Goal: Task Accomplishment & Management: Manage account settings

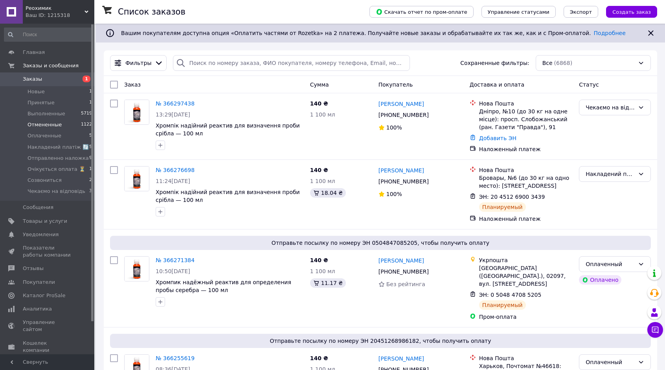
click at [61, 128] on li "Отмененные 1122" at bounding box center [48, 124] width 97 height 11
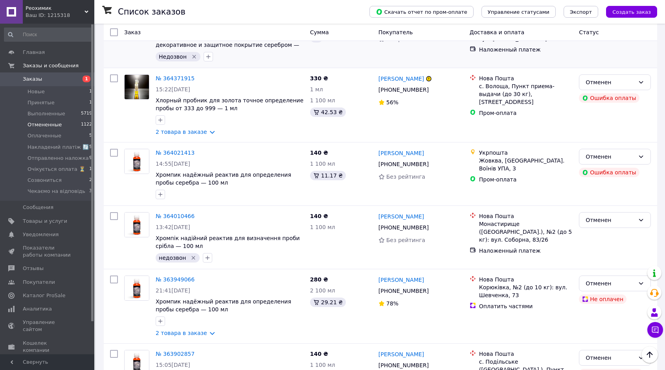
scroll to position [393, 0]
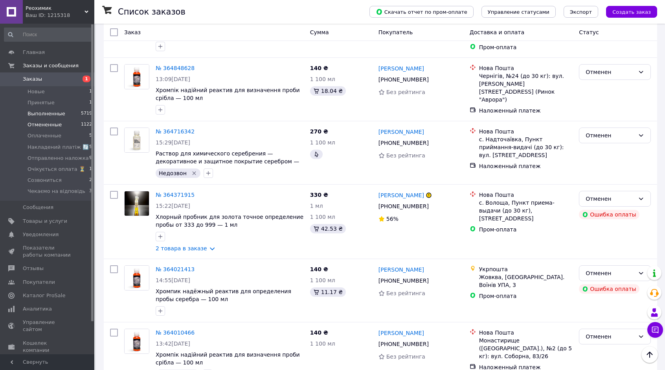
click at [51, 114] on span "Выполненные" at bounding box center [47, 113] width 38 height 7
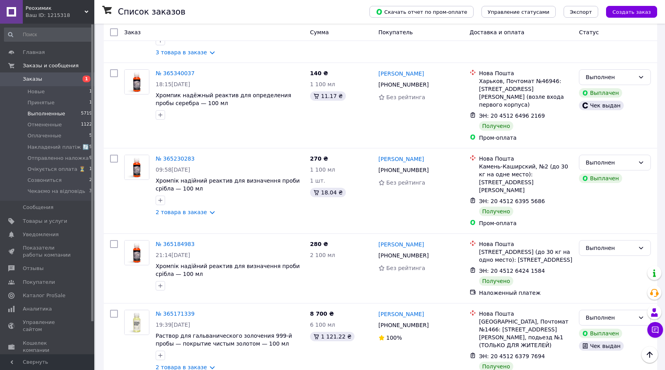
scroll to position [1494, 0]
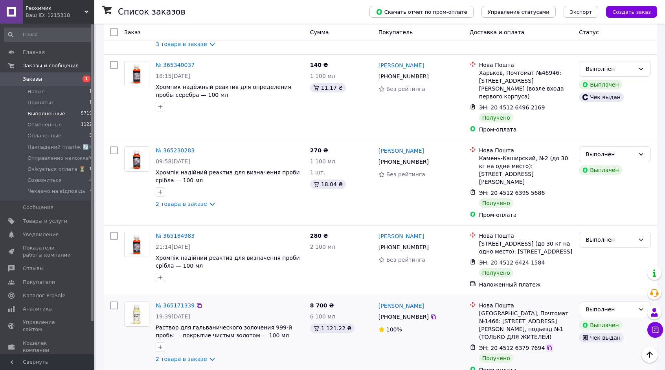
click at [547, 345] on icon at bounding box center [550, 348] width 6 height 6
click at [547, 345] on icon at bounding box center [549, 347] width 5 height 5
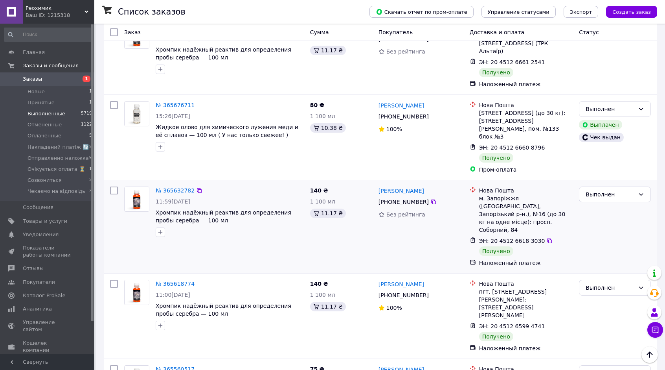
scroll to position [669, 0]
click at [48, 169] on span "Очікується оплата ⏳" at bounding box center [57, 169] width 58 height 7
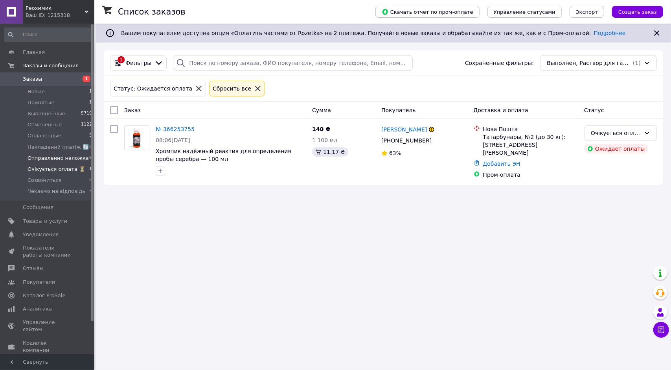
click at [53, 158] on span "Отправленно наложка" at bounding box center [58, 158] width 61 height 7
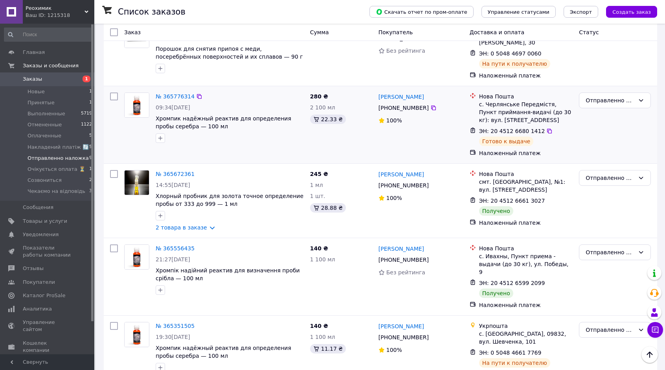
scroll to position [410, 0]
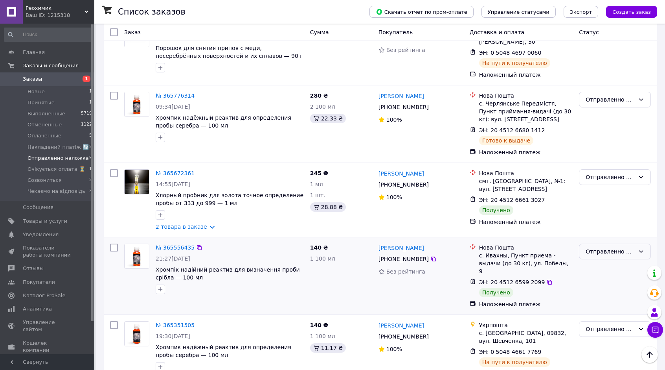
click at [608, 247] on div "Отправленно наложка" at bounding box center [610, 251] width 49 height 9
click at [601, 272] on li "Выполнен" at bounding box center [615, 268] width 71 height 14
click at [610, 173] on div "Отправленно наложка" at bounding box center [610, 177] width 49 height 9
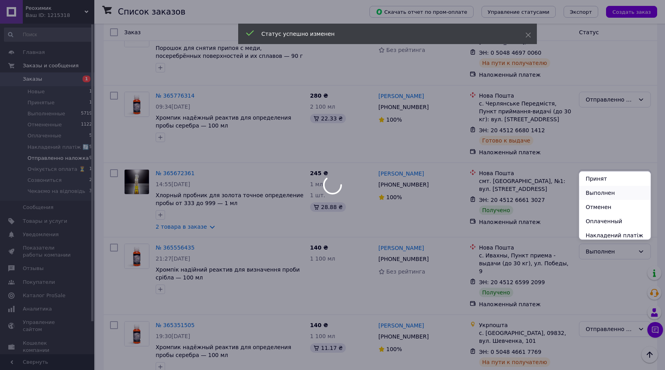
click at [606, 199] on li "Выполнен" at bounding box center [615, 193] width 71 height 14
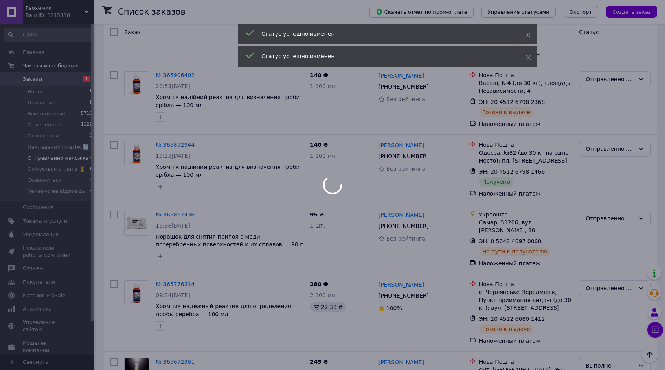
scroll to position [213, 0]
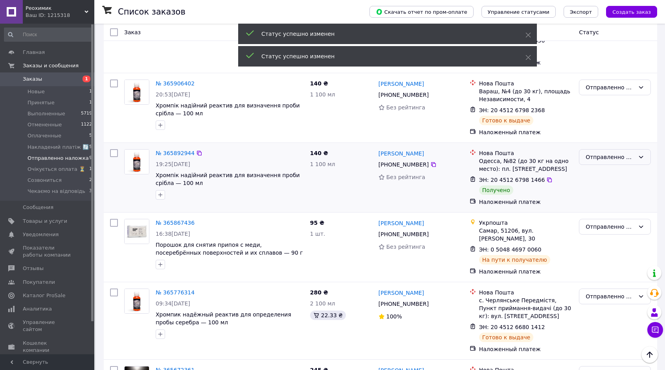
click at [610, 153] on div "Отправленно наложка" at bounding box center [610, 157] width 49 height 9
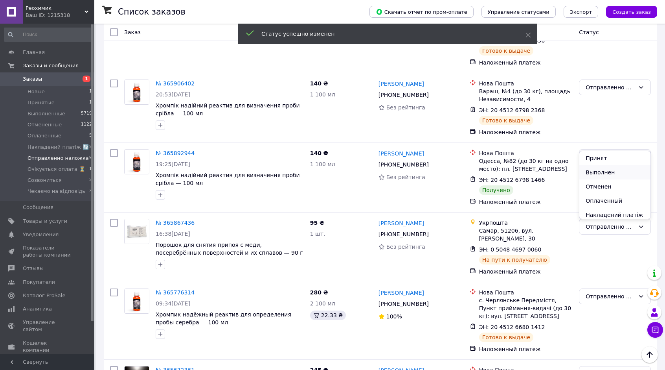
click at [599, 170] on li "Выполнен" at bounding box center [615, 172] width 71 height 14
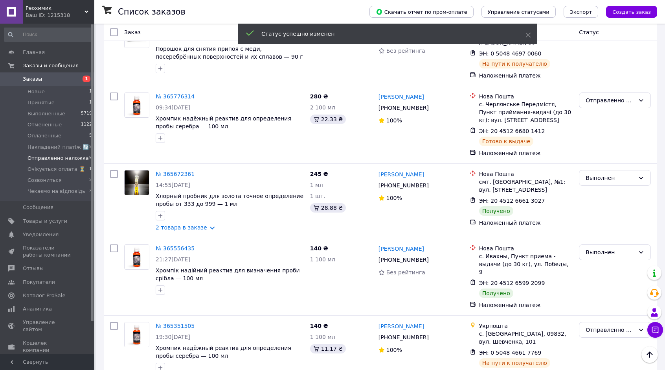
scroll to position [410, 0]
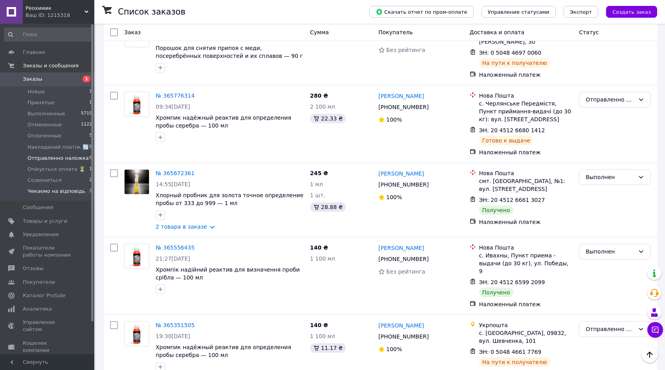
click at [45, 189] on span "Чекаємо на відповідь" at bounding box center [57, 191] width 58 height 7
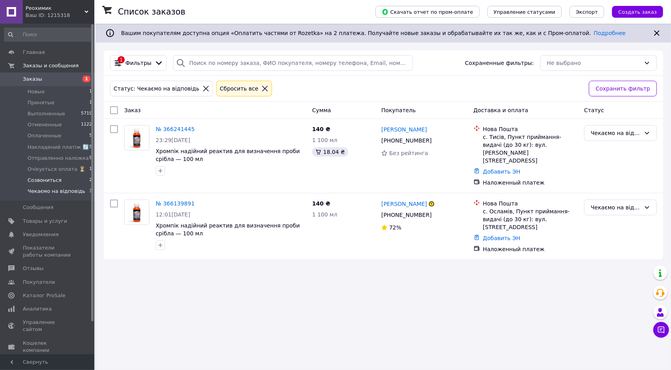
click at [52, 182] on span "Созвониться" at bounding box center [45, 180] width 34 height 7
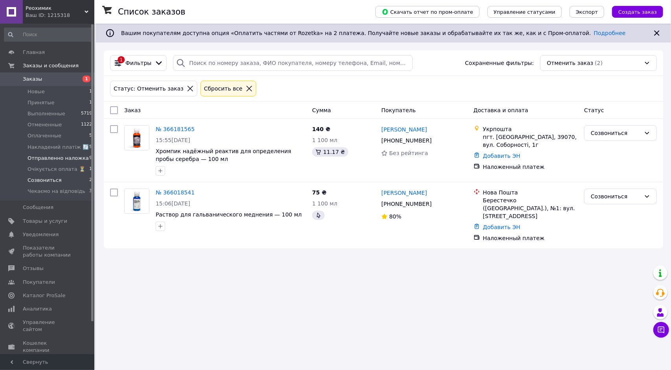
click at [54, 158] on span "Отправленно наложка" at bounding box center [58, 158] width 61 height 7
